Goal: Information Seeking & Learning: Learn about a topic

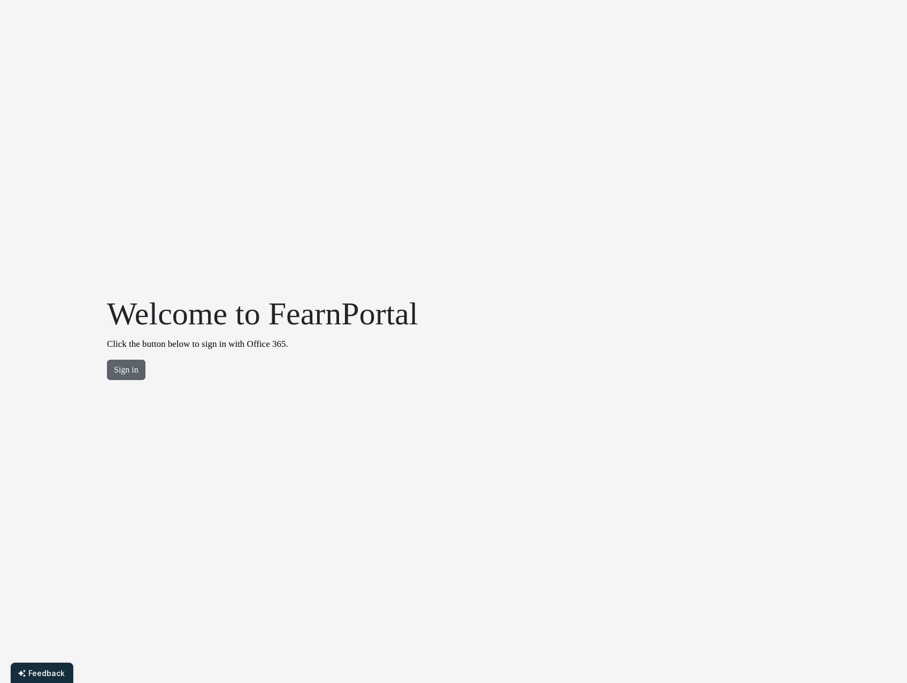
click at [130, 366] on button "Sign in" at bounding box center [126, 369] width 39 height 20
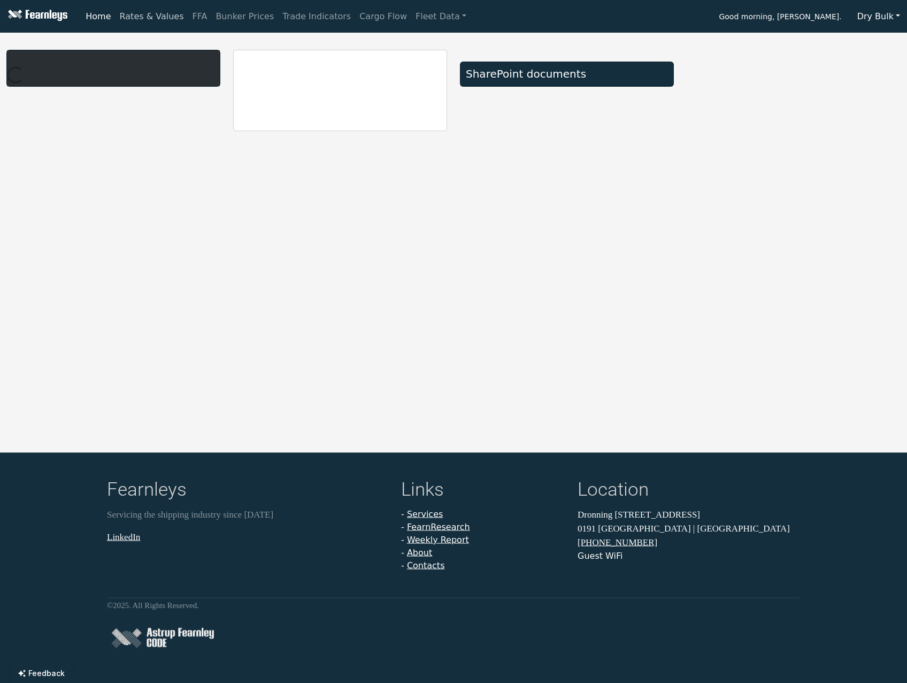
drag, startPoint x: 124, startPoint y: 16, endPoint x: 136, endPoint y: 24, distance: 15.4
click at [124, 16] on link "Rates & Values" at bounding box center [152, 16] width 73 height 21
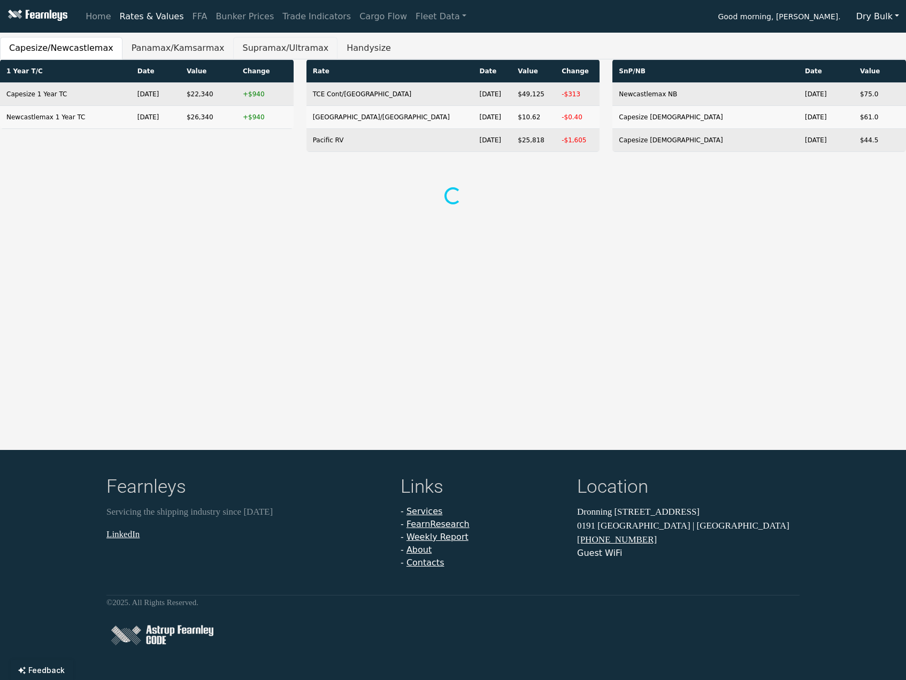
click at [256, 49] on button "Supramax/Ultramax" at bounding box center [285, 48] width 104 height 22
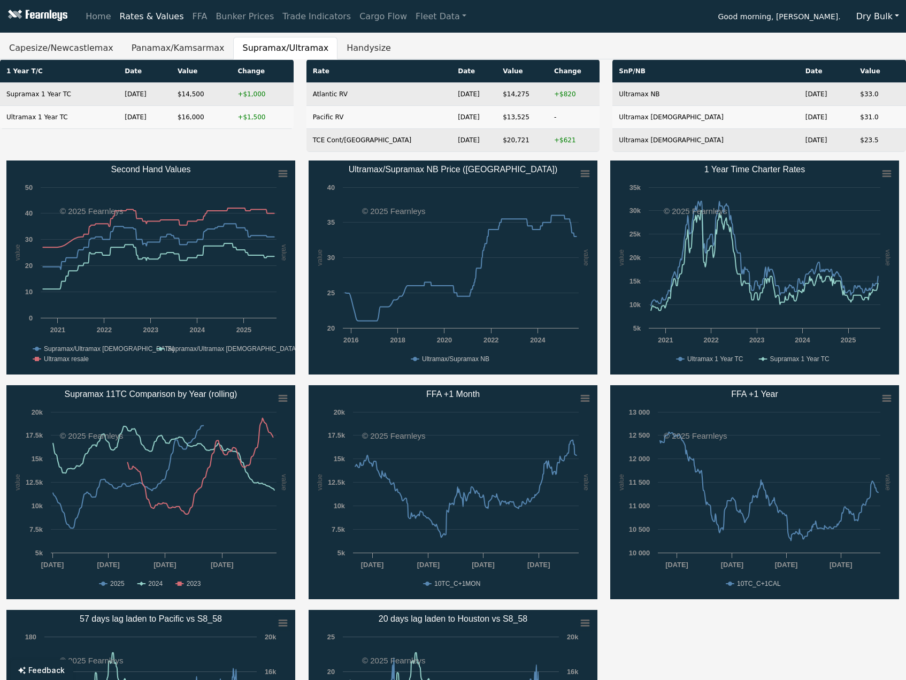
drag, startPoint x: 218, startPoint y: 480, endPoint x: 315, endPoint y: 584, distance: 141.2
click at [292, 565] on div "Created with Highcharts 11.4.8 value value Chart context menu Second Hand Value…" at bounding box center [453, 497] width 906 height 674
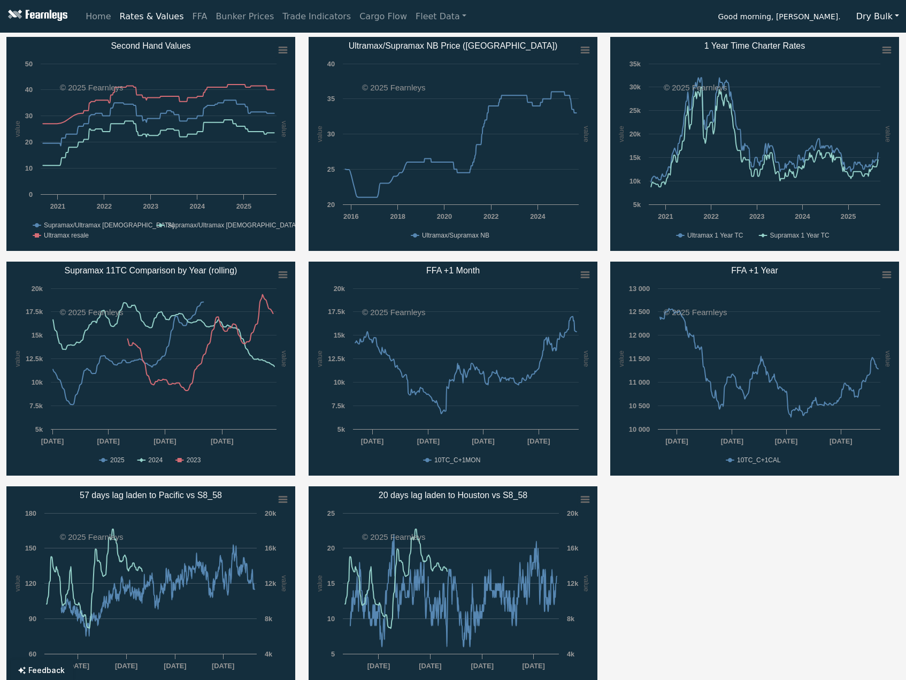
scroll to position [107, 0]
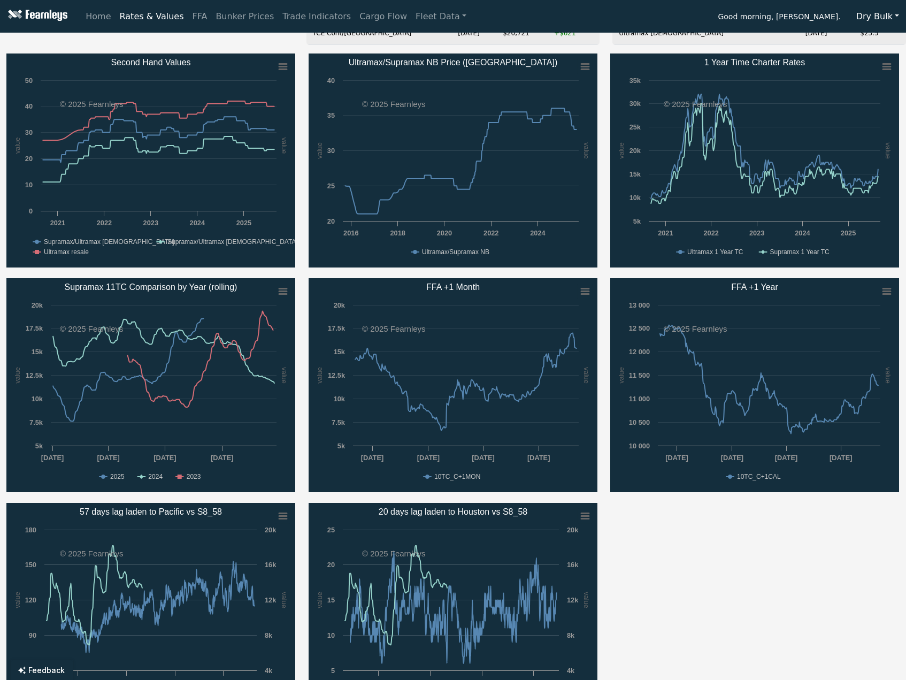
drag, startPoint x: 906, startPoint y: 346, endPoint x: 906, endPoint y: 354, distance: 8.0
click at [906, 354] on div "Created with Highcharts 11.4.8 value value Chart context menu FFA +1 Year 10TC_…" at bounding box center [755, 385] width 302 height 214
drag, startPoint x: 904, startPoint y: 362, endPoint x: 903, endPoint y: 376, distance: 13.9
click at [903, 376] on div "Created with Highcharts 11.4.8 value value Chart context menu FFA +1 Year 10TC_…" at bounding box center [755, 385] width 302 height 214
drag, startPoint x: 698, startPoint y: 583, endPoint x: 698, endPoint y: 576, distance: 7.0
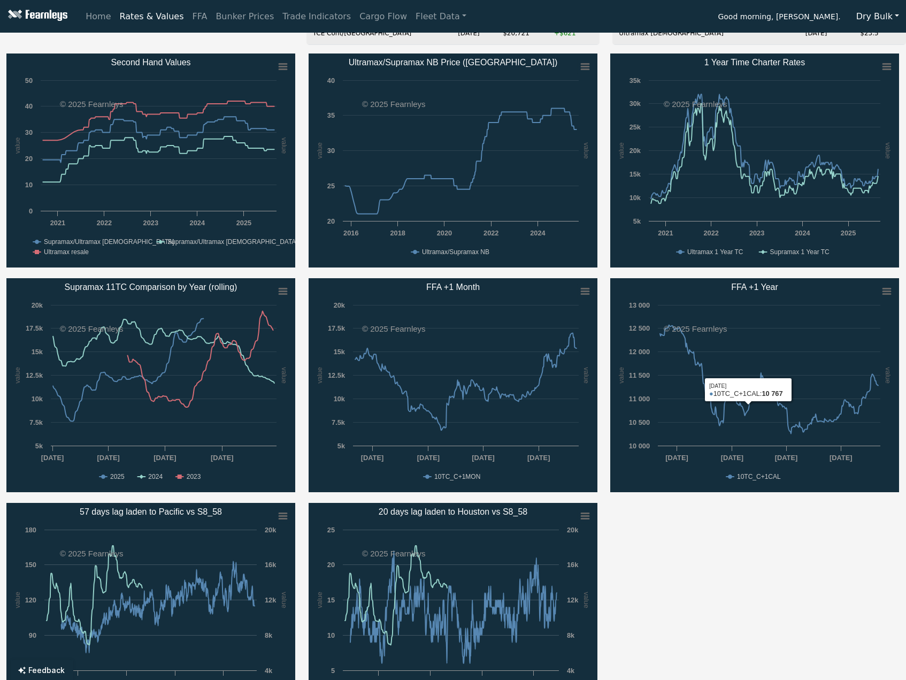
click at [698, 577] on div "Created with Highcharts 11.4.8 value value Chart context menu Second Hand Value…" at bounding box center [453, 390] width 906 height 674
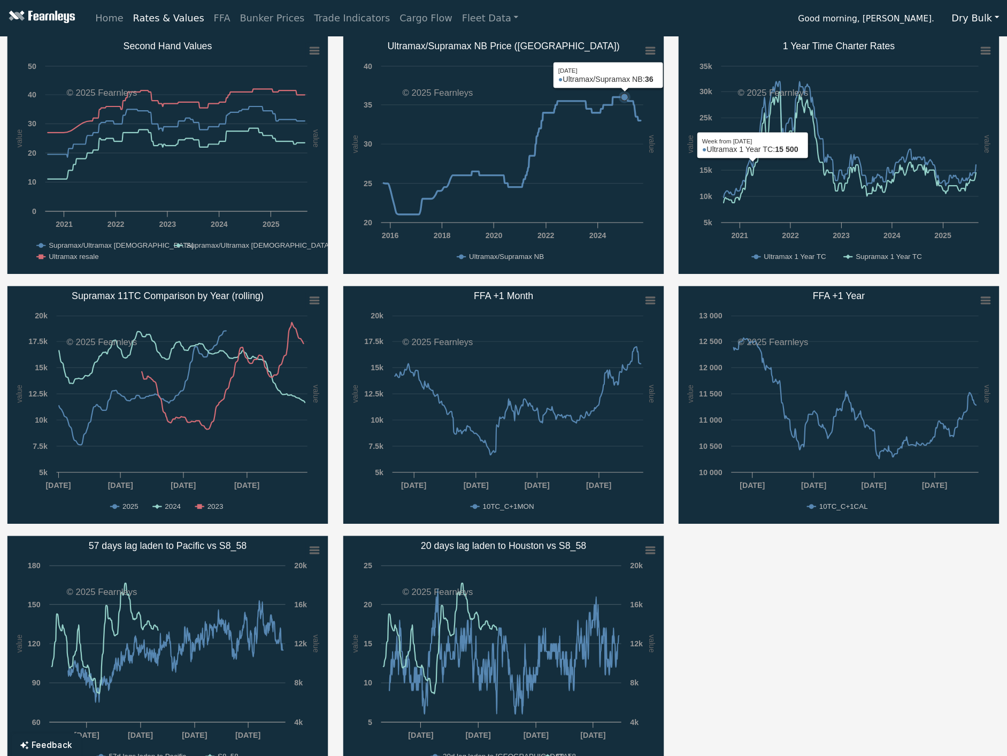
scroll to position [127, 0]
